Goal: Information Seeking & Learning: Understand process/instructions

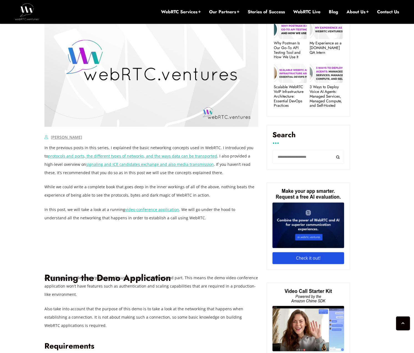
scroll to position [311, 0]
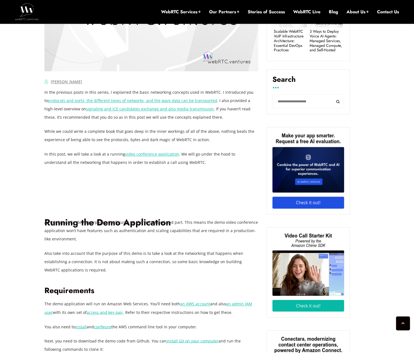
click at [208, 157] on p "In this post, we will take a look at a running video conference application . W…" at bounding box center [151, 158] width 214 height 17
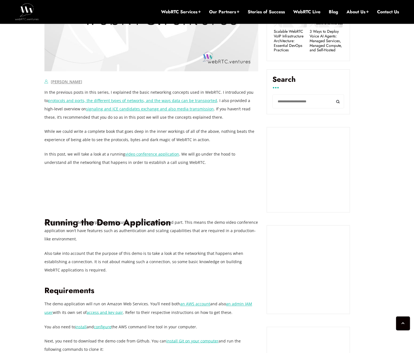
drag, startPoint x: 208, startPoint y: 157, endPoint x: 188, endPoint y: 137, distance: 27.5
click at [188, 137] on p "While we could write a complete book that goes deep in the inner workings of al…" at bounding box center [151, 135] width 214 height 17
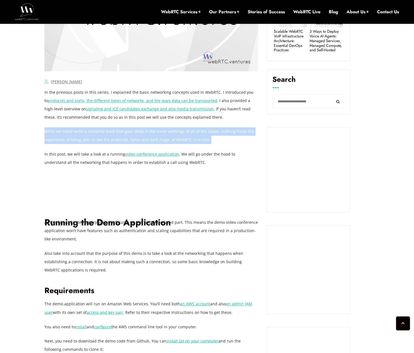
click at [188, 137] on p "While we could write a complete book that goes deep in the inner workings of al…" at bounding box center [151, 135] width 214 height 17
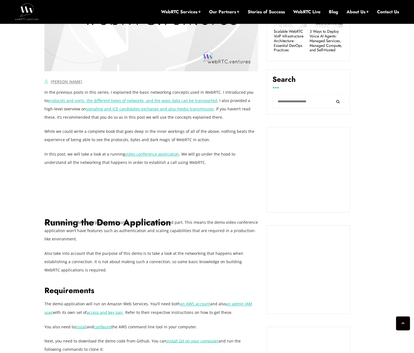
click at [196, 158] on p "In this post, we will take a look at a running video conference application . W…" at bounding box center [151, 158] width 214 height 17
click at [200, 151] on p "In this post, we will take a look at a running video conference application . W…" at bounding box center [151, 158] width 214 height 17
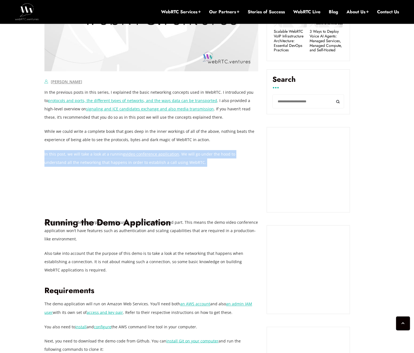
click at [200, 151] on p "In this post, we will take a look at a running video conference application . W…" at bounding box center [151, 158] width 214 height 17
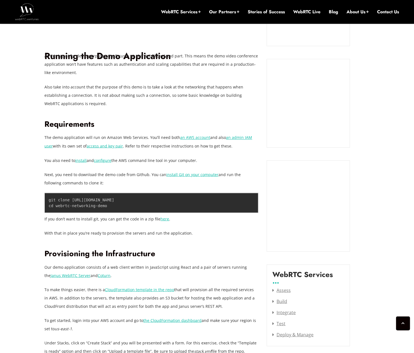
scroll to position [588, 0]
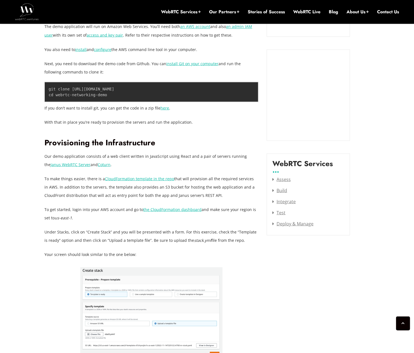
click at [96, 153] on p "Our demo application consists of a web client written in JavaScript using React…" at bounding box center [151, 160] width 214 height 17
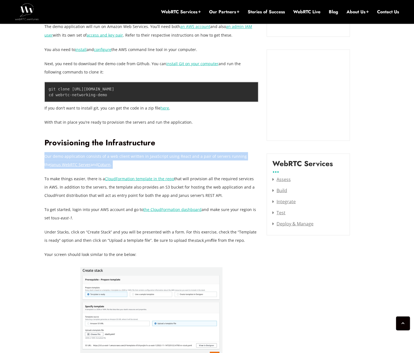
click at [96, 153] on p "Our demo application consists of a web client written in JavaScript using React…" at bounding box center [151, 160] width 214 height 17
click at [145, 167] on p "Our demo application consists of a web client written in JavaScript using React…" at bounding box center [151, 160] width 214 height 17
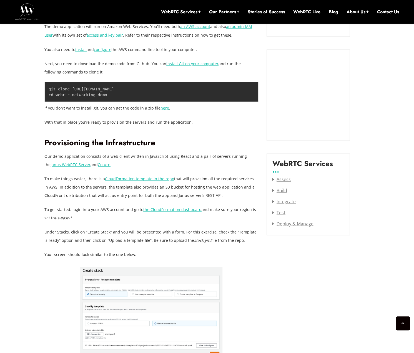
click at [93, 181] on p "To make things easier, there is a CloudFormation template in the repo that will…" at bounding box center [151, 187] width 214 height 25
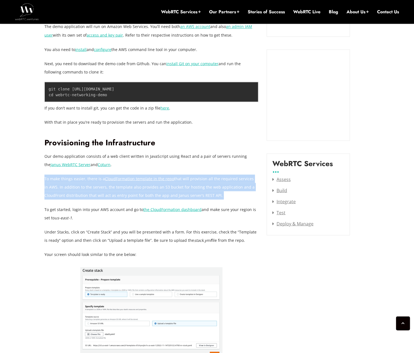
click at [93, 181] on p "To make things easier, there is a CloudFormation template in the repo that will…" at bounding box center [151, 187] width 214 height 25
click at [95, 186] on p "To make things easier, there is a CloudFormation template in the repo that will…" at bounding box center [151, 187] width 214 height 25
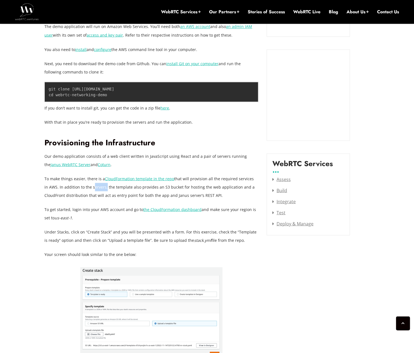
click at [95, 186] on p "To make things easier, there is a CloudFormation template in the repo that will…" at bounding box center [151, 187] width 214 height 25
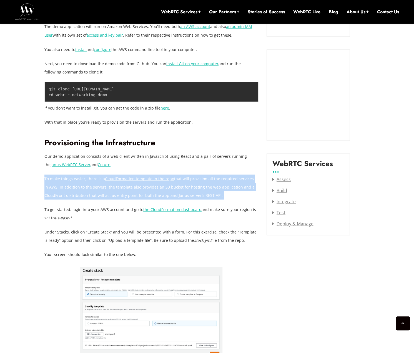
click at [95, 186] on p "To make things easier, there is a CloudFormation template in the repo that will…" at bounding box center [151, 187] width 214 height 25
click at [98, 194] on p "To make things easier, there is a CloudFormation template in the repo that will…" at bounding box center [151, 187] width 214 height 25
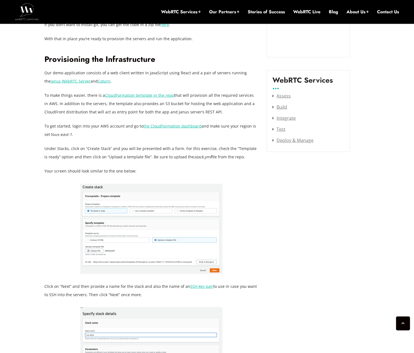
scroll to position [782, 0]
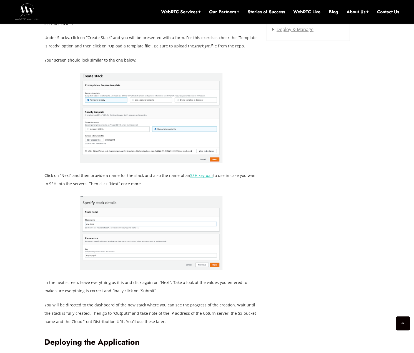
click at [101, 178] on p "Click on “Next” and then provide a name for the stack and also the name of an S…" at bounding box center [151, 179] width 214 height 17
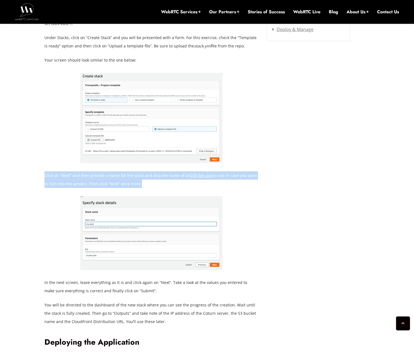
click at [101, 178] on p "Click on “Next” and then provide a name for the stack and also the name of an S…" at bounding box center [151, 179] width 214 height 17
click at [135, 185] on p "Click on “Next” and then provide a name for the stack and also the name of an S…" at bounding box center [151, 179] width 214 height 17
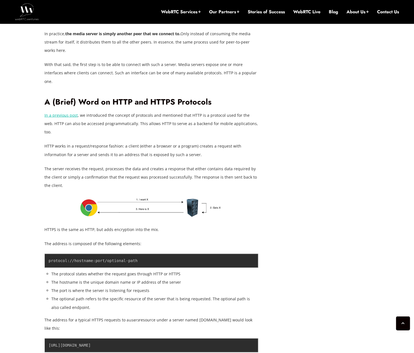
scroll to position [1865, 0]
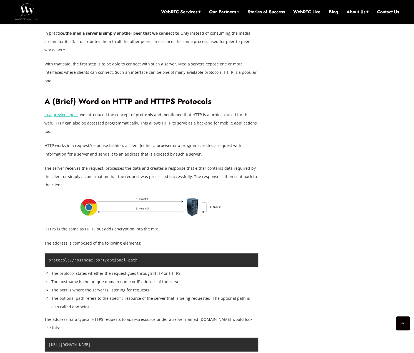
click at [153, 142] on p "HTTP works in a request/response fashion: a client (either a browser or a progr…" at bounding box center [151, 150] width 214 height 17
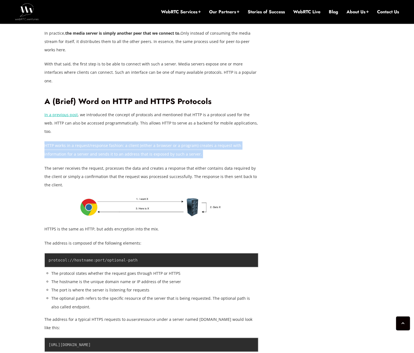
click at [153, 142] on p "HTTP works in a request/response fashion: a client (either a browser or a progr…" at bounding box center [151, 150] width 214 height 17
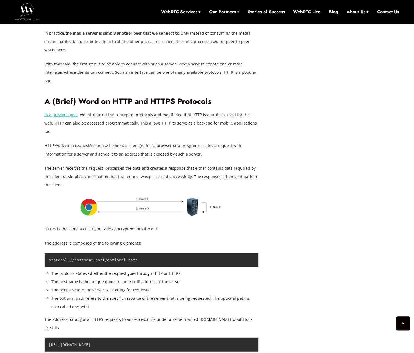
click at [166, 164] on p "The server receives the request, processes the data and creates a response that…" at bounding box center [151, 176] width 214 height 25
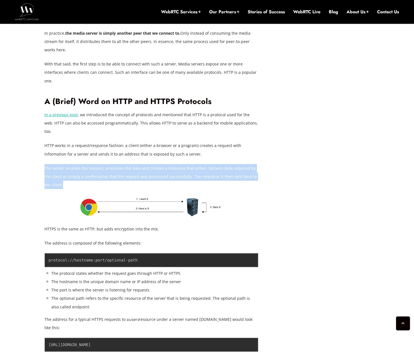
click at [166, 164] on p "The server receives the request, processes the data and creates a response that…" at bounding box center [151, 176] width 214 height 25
click at [238, 164] on p "The server receives the request, processes the data and creates a response that…" at bounding box center [151, 176] width 214 height 25
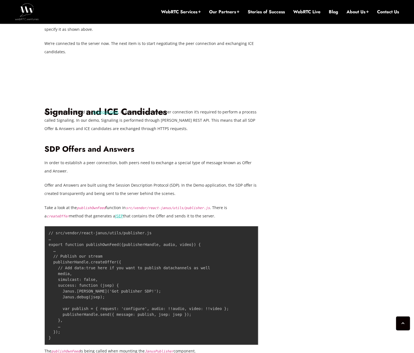
scroll to position [3529, 0]
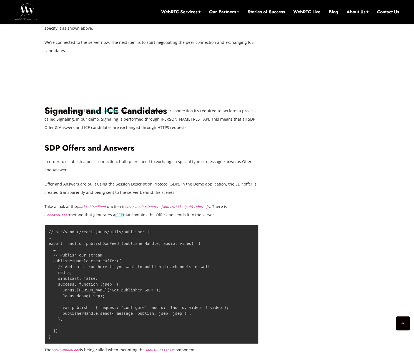
click at [102, 158] on p "In order to establish a peer connection, both peers need to exchange a special …" at bounding box center [151, 166] width 214 height 17
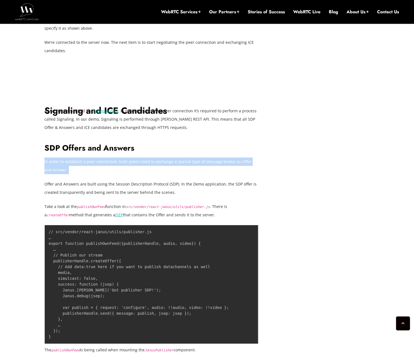
click at [102, 158] on p "In order to establish a peer connection, both peers need to exchange a special …" at bounding box center [151, 166] width 214 height 17
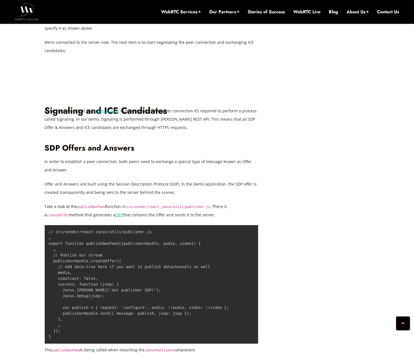
click at [131, 180] on p "Offer and Answers are built using the Session Description Protocol (SDP). In th…" at bounding box center [151, 188] width 214 height 17
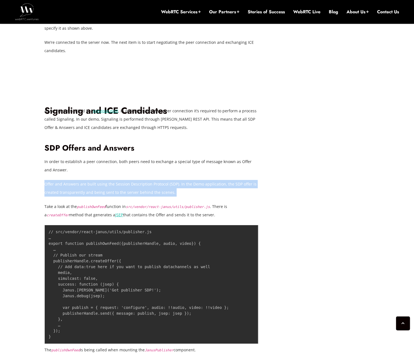
click at [131, 180] on p "Offer and Answers are built using the Session Description Protocol (SDP). In th…" at bounding box center [151, 188] width 214 height 17
click at [151, 180] on p "Offer and Answers are built using the Session Description Protocol (SDP). In th…" at bounding box center [151, 188] width 214 height 17
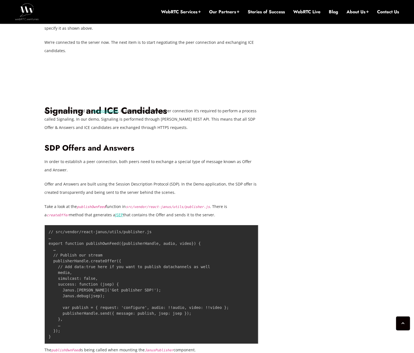
click at [159, 203] on p "Take a look at the publishOwnFeed function in src/vendor/react-janus/utils/publ…" at bounding box center [151, 211] width 214 height 17
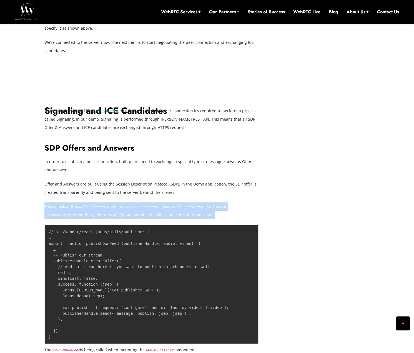
click at [159, 203] on p "Take a look at the publishOwnFeed function in src/vendor/react-janus/utils/publ…" at bounding box center [151, 211] width 214 height 17
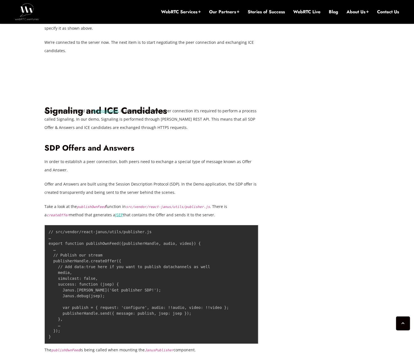
click at [183, 180] on p "Offer and Answers are built using the Session Description Protocol (SDP). In th…" at bounding box center [151, 188] width 214 height 17
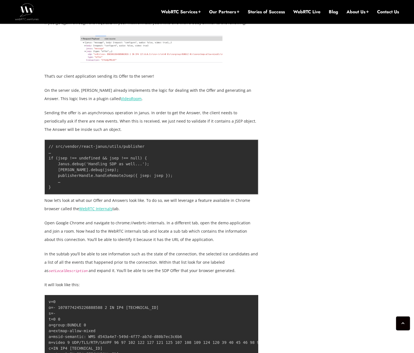
scroll to position [4001, 0]
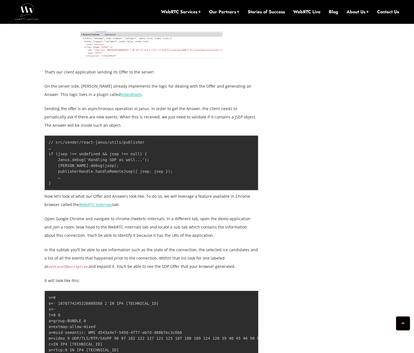
click at [172, 215] on p "Open Google Chrome and navigate to chrome://webrtc-internals. In a different ta…" at bounding box center [151, 227] width 214 height 25
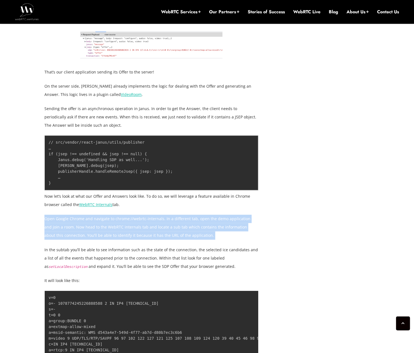
click at [172, 215] on p "Open Google Chrome and navigate to chrome://webrtc-internals. In a different ta…" at bounding box center [151, 227] width 214 height 25
click at [190, 215] on p "Open Google Chrome and navigate to chrome://webrtc-internals. In a different ta…" at bounding box center [151, 227] width 214 height 25
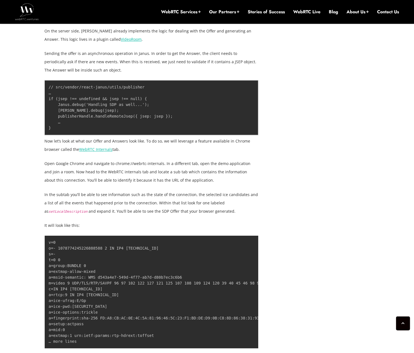
scroll to position [4057, 0]
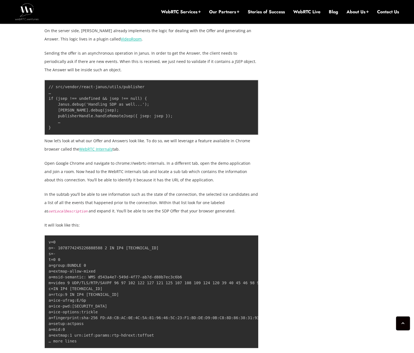
click at [176, 190] on p "In the subtab you’ll be able to see information such as the state of the connec…" at bounding box center [151, 202] width 214 height 25
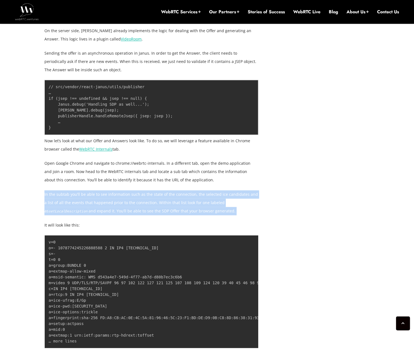
click at [176, 190] on p "In the subtab you’ll be able to see information such as the state of the connec…" at bounding box center [151, 202] width 214 height 25
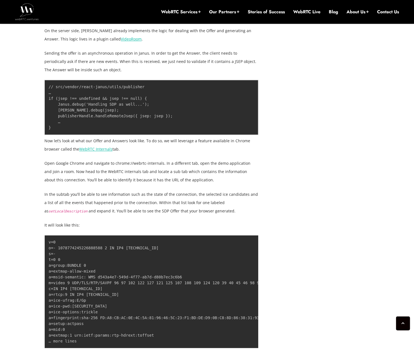
click at [183, 221] on p "It will look like this:" at bounding box center [151, 225] width 214 height 8
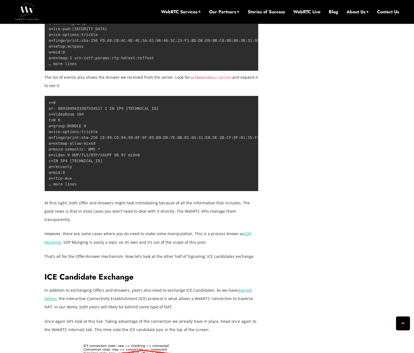
scroll to position [4445, 0]
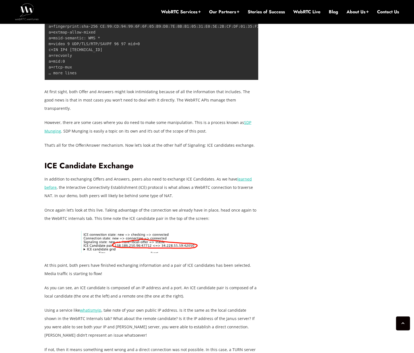
click at [144, 206] on p "Once again let’s look at this live. Taking advantage of the connection we alrea…" at bounding box center [151, 214] width 214 height 17
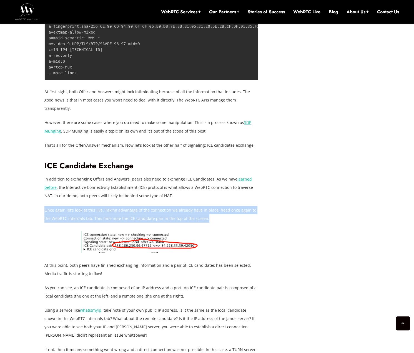
click at [144, 206] on p "Once again let’s look at this live. Taking advantage of the connection we alrea…" at bounding box center [151, 214] width 214 height 17
click at [161, 206] on p "Once again let’s look at this live. Taking advantage of the connection we alrea…" at bounding box center [151, 214] width 214 height 17
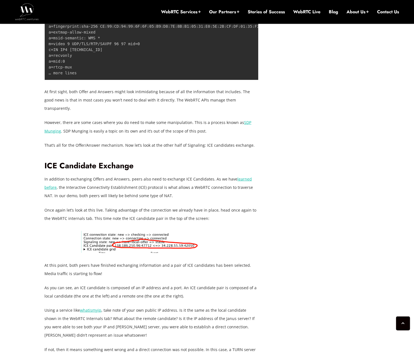
drag, startPoint x: 413, startPoint y: 143, endPoint x: 326, endPoint y: 141, distance: 86.6
